Goal: Information Seeking & Learning: Learn about a topic

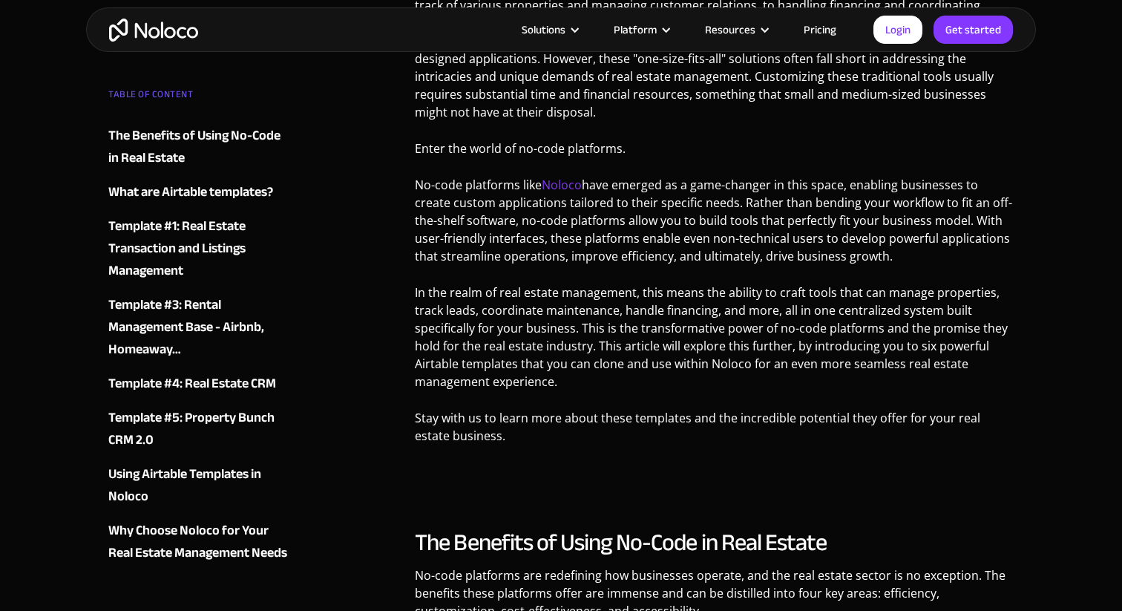
scroll to position [712, 0]
click at [556, 175] on link "Noloco" at bounding box center [562, 183] width 40 height 16
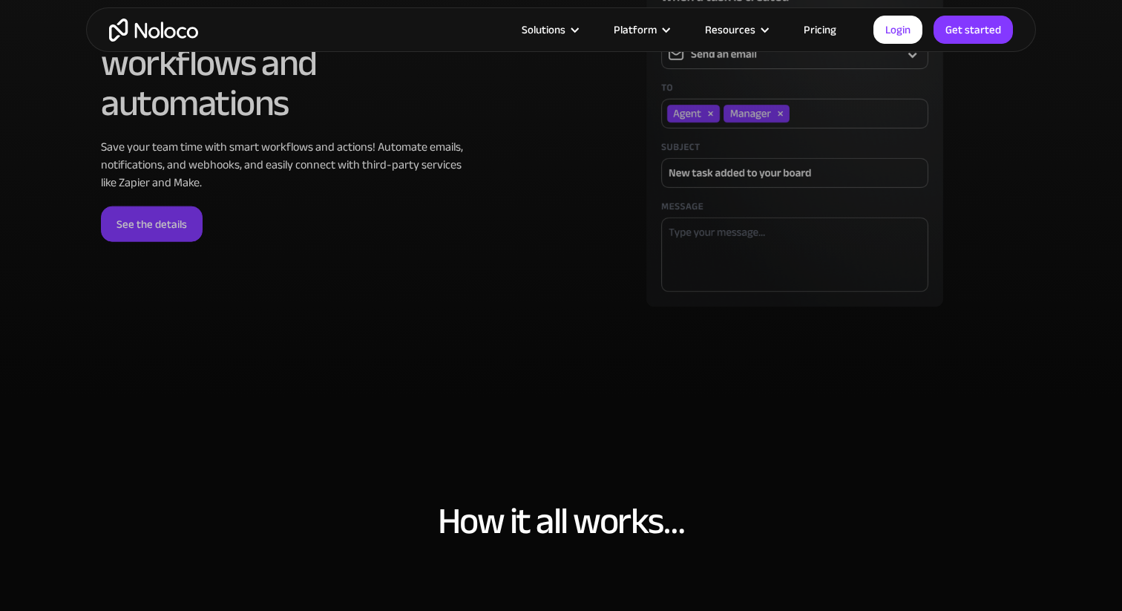
scroll to position [4339, 0]
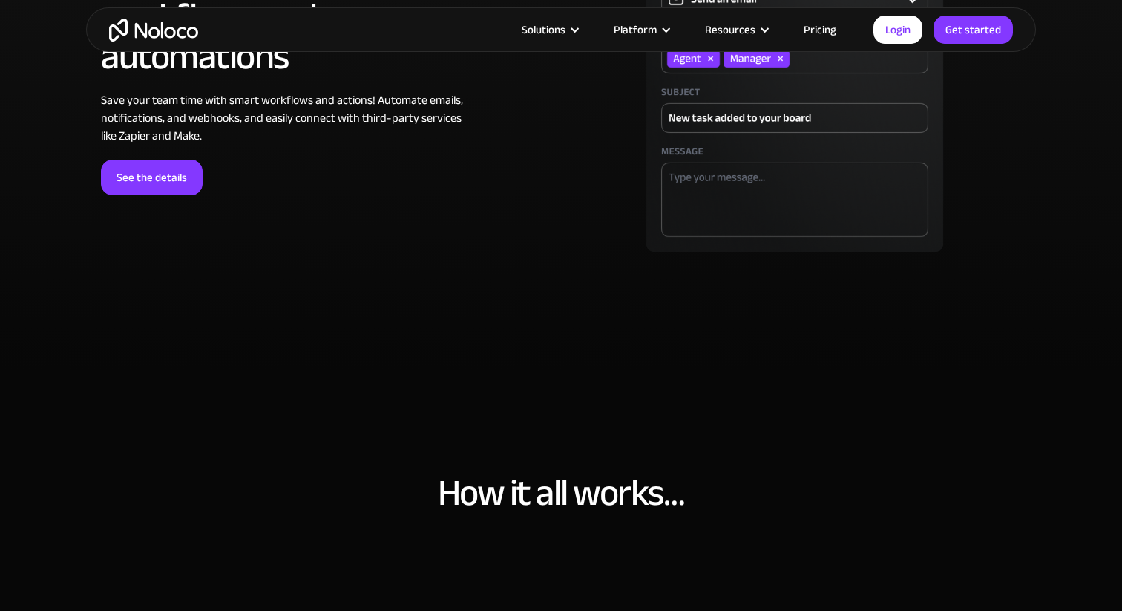
click at [821, 26] on link "Pricing" at bounding box center [820, 29] width 70 height 19
